Goal: Answer question/provide support

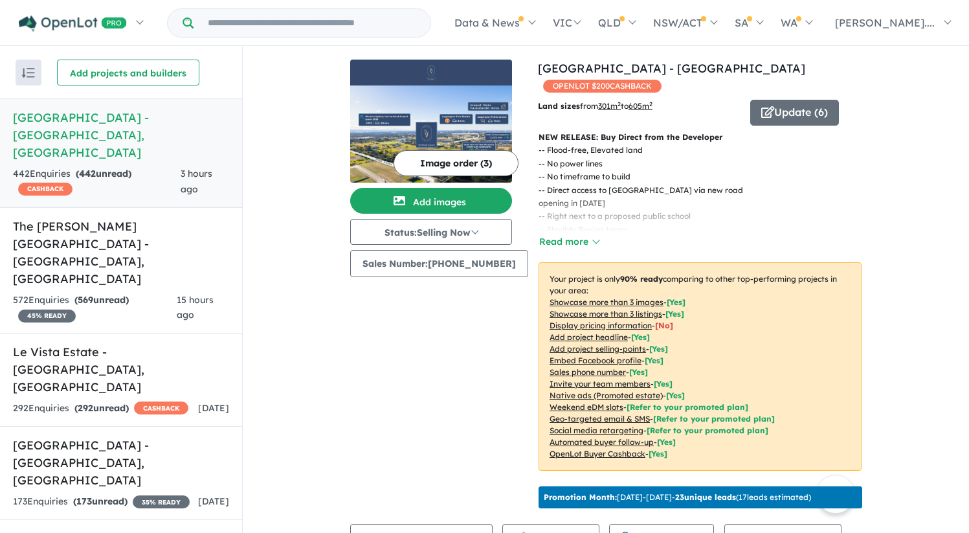
scroll to position [528, 0]
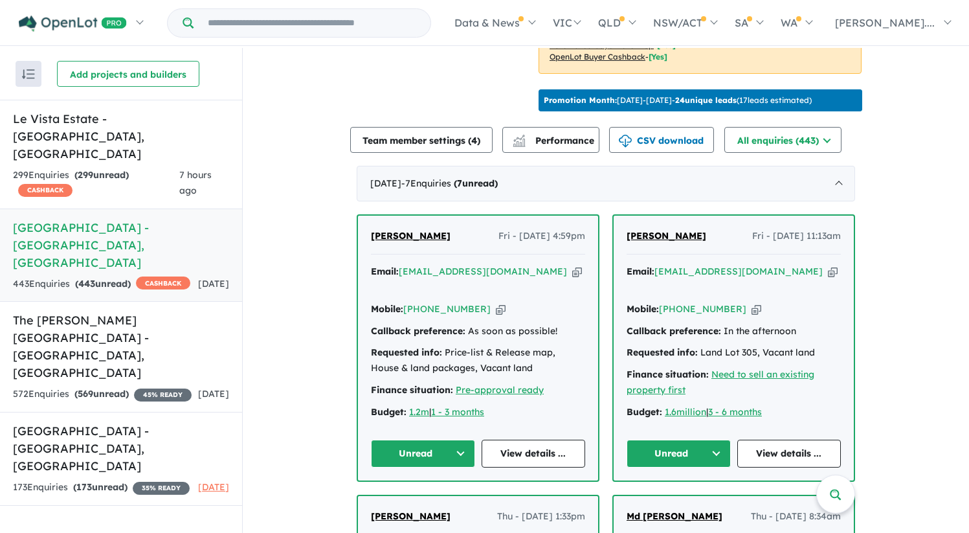
scroll to position [401, 0]
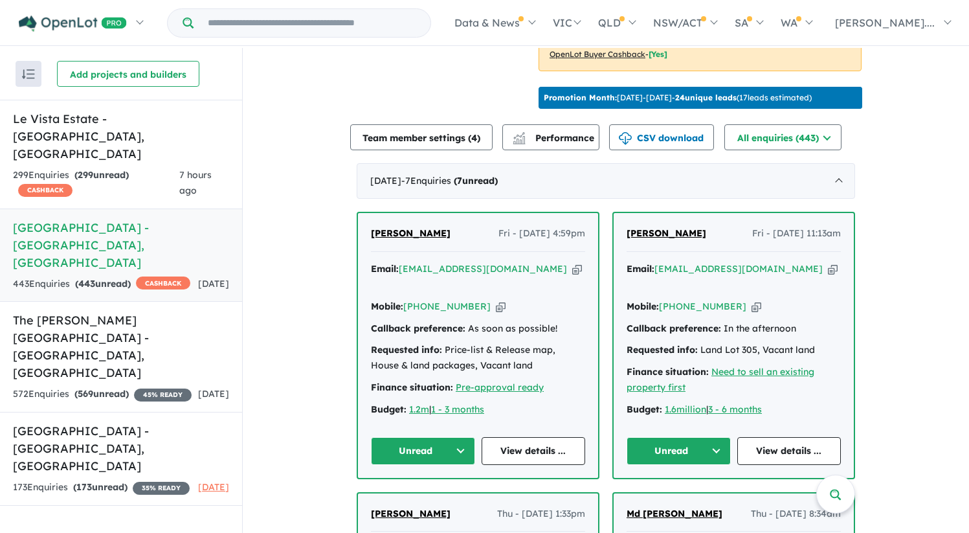
click at [413, 239] on span "Shaneel Narayan" at bounding box center [411, 233] width 80 height 12
click at [131, 120] on h5 "Le Vista Estate - Austral , NSW" at bounding box center [121, 136] width 216 height 52
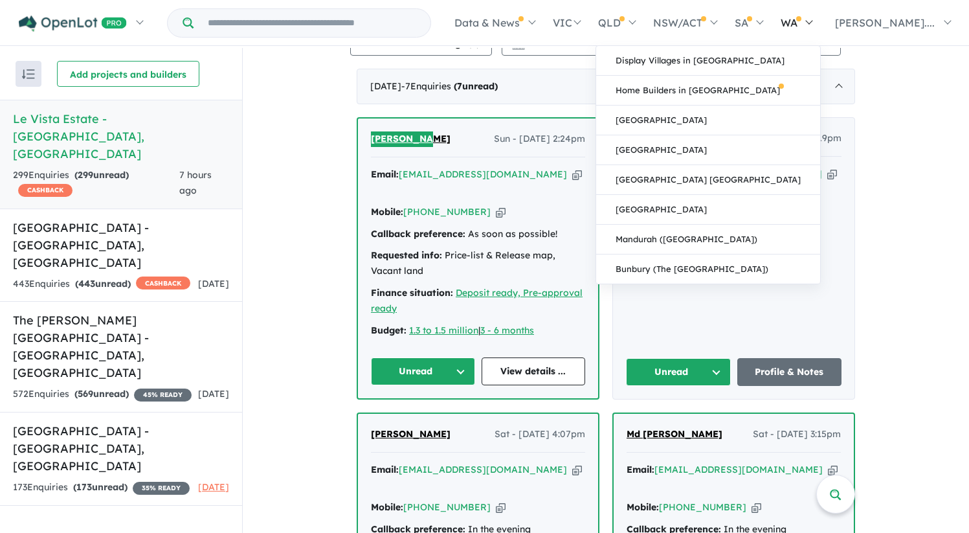
scroll to position [496, 0]
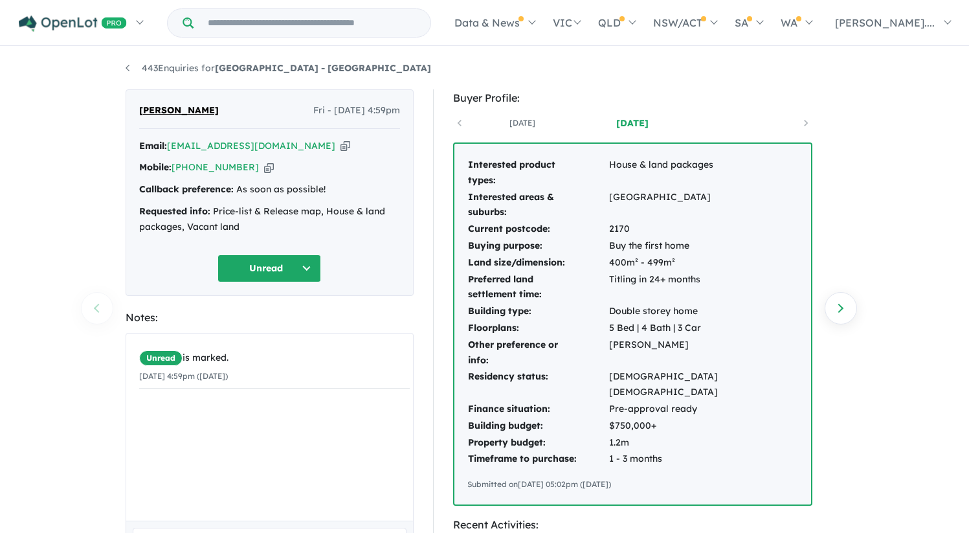
drag, startPoint x: 467, startPoint y: 161, endPoint x: 746, endPoint y: 432, distance: 388.5
click at [746, 432] on div "Interested product types: House & land packages Interested areas & suburbs: Liv…" at bounding box center [632, 324] width 357 height 360
copy tbody
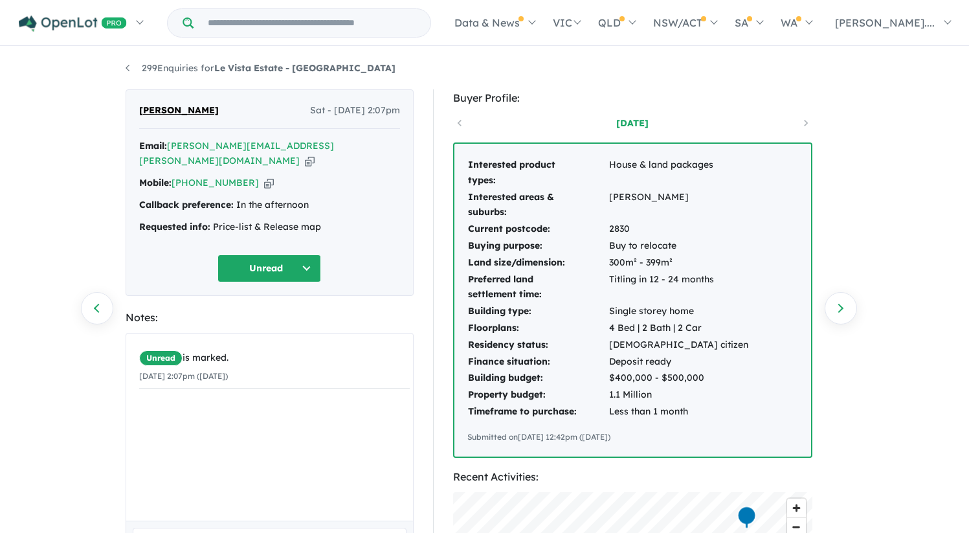
click at [470, 193] on td "Interested areas & suburbs:" at bounding box center [537, 205] width 141 height 32
drag, startPoint x: 467, startPoint y: 162, endPoint x: 714, endPoint y: 389, distance: 335.2
click at [714, 389] on div "Interested product types: House & land packages Interested areas & suburbs: Ora…" at bounding box center [632, 300] width 357 height 313
copy tbody
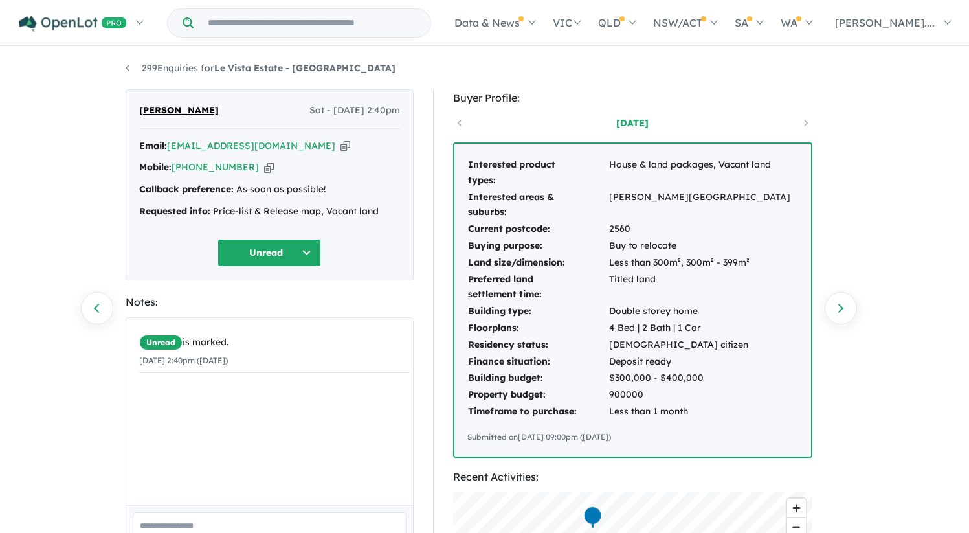
click at [519, 124] on link at bounding box center [522, 122] width 110 height 13
drag, startPoint x: 531, startPoint y: 168, endPoint x: 505, endPoint y: 175, distance: 26.8
click at [531, 168] on td "Interested product types:" at bounding box center [537, 173] width 141 height 32
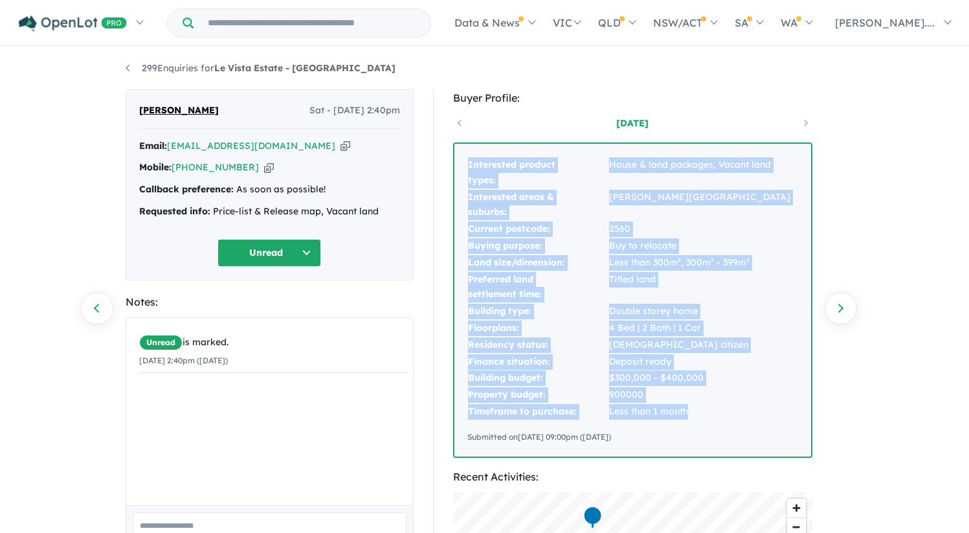
drag, startPoint x: 467, startPoint y: 165, endPoint x: 714, endPoint y: 419, distance: 354.6
click at [714, 419] on tbody "Interested product types: House & land packages, Vacant land Interested areas &…" at bounding box center [629, 288] width 324 height 263
copy tbody "Interested product types: House & land packages, Vacant land Interested areas &…"
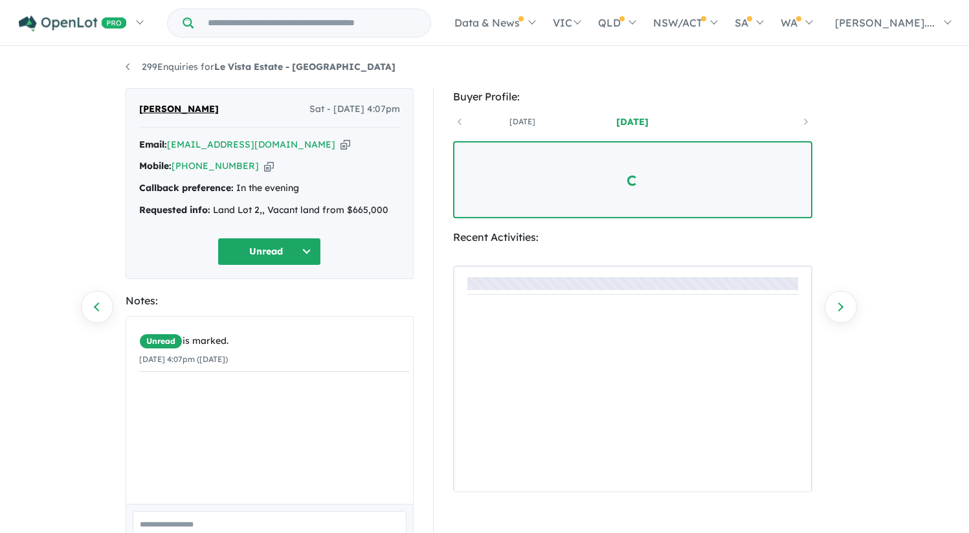
scroll to position [3, 0]
